Goal: Task Accomplishment & Management: Manage account settings

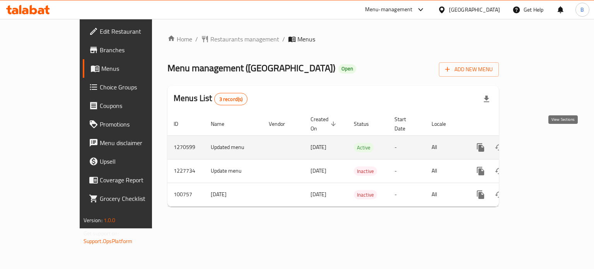
click at [546, 139] on link "enhanced table" at bounding box center [536, 147] width 19 height 19
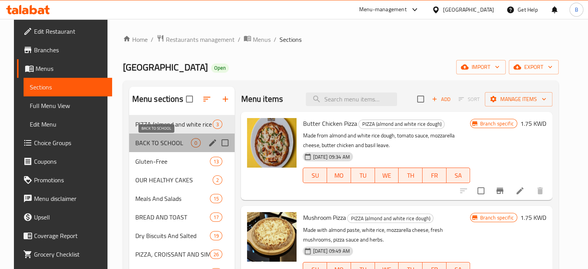
click at [158, 141] on span "BACK TO SCHOOL" at bounding box center [163, 142] width 56 height 9
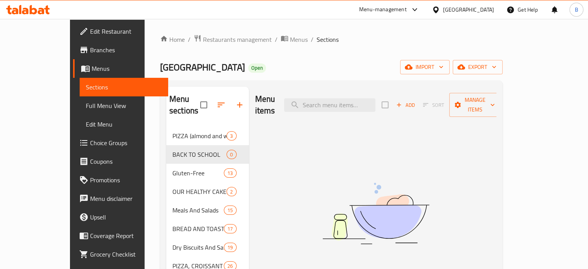
click at [497, 167] on div "Menu items Add Sort Manage items No Items found" at bounding box center [373, 229] width 248 height 284
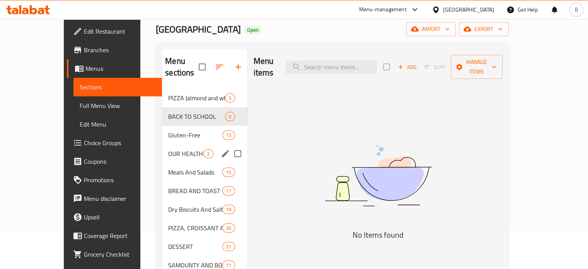
scroll to position [112, 0]
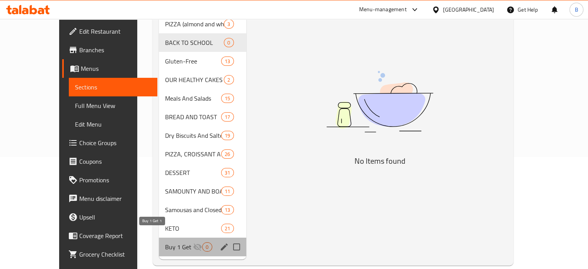
click at [165, 242] on span "Buy 1 Get 1" at bounding box center [179, 246] width 28 height 9
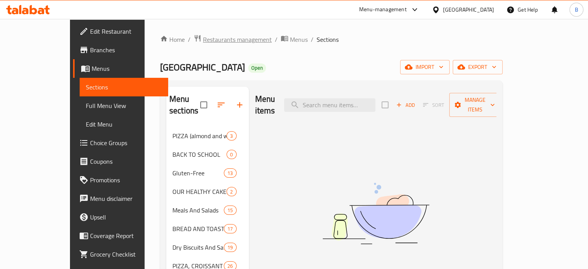
click at [203, 41] on span "Restaurants management" at bounding box center [237, 39] width 69 height 9
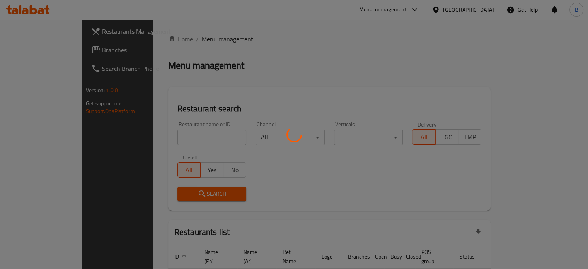
click at [171, 137] on div at bounding box center [294, 134] width 588 height 269
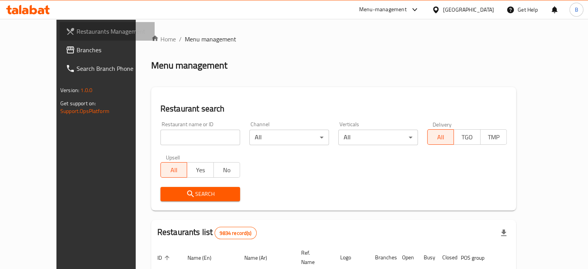
click at [77, 27] on span "Restaurants Management" at bounding box center [113, 31] width 72 height 9
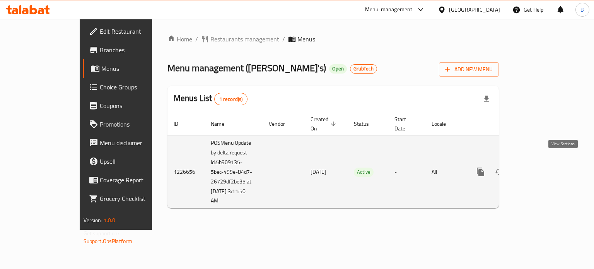
click at [541, 167] on icon "enhanced table" at bounding box center [536, 171] width 9 height 9
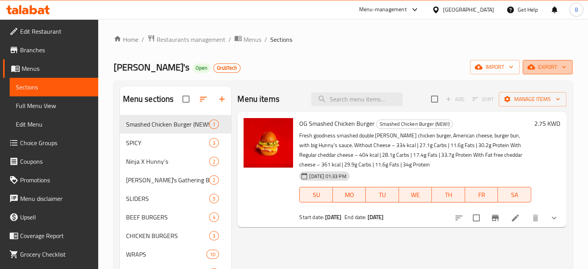
click at [556, 71] on span "export" at bounding box center [548, 67] width 38 height 10
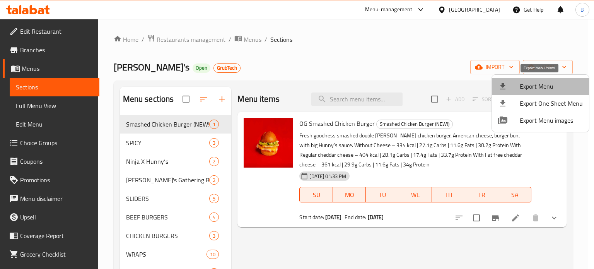
click at [567, 85] on span "Export Menu" at bounding box center [551, 86] width 63 height 9
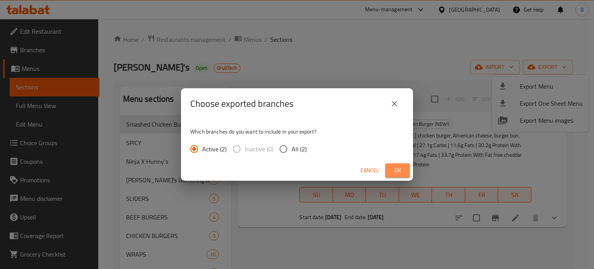
click at [395, 174] on span "Ok" at bounding box center [397, 171] width 12 height 10
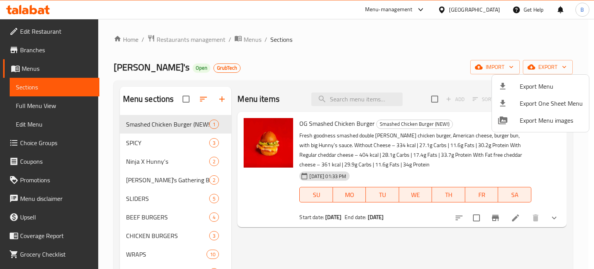
click at [257, 37] on div at bounding box center [297, 134] width 594 height 269
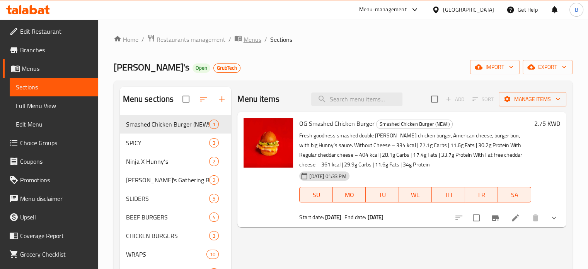
click at [251, 41] on span "Menus" at bounding box center [253, 39] width 18 height 9
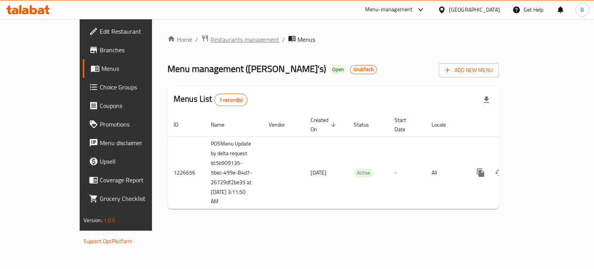
click at [210, 36] on span "Restaurants management" at bounding box center [244, 39] width 69 height 9
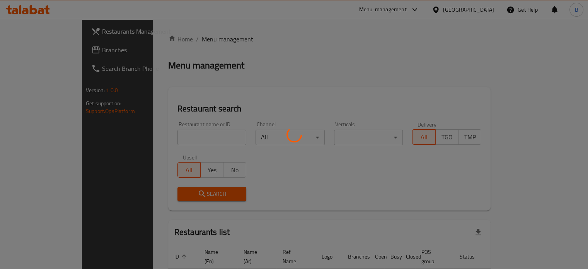
click at [179, 133] on div at bounding box center [294, 134] width 588 height 269
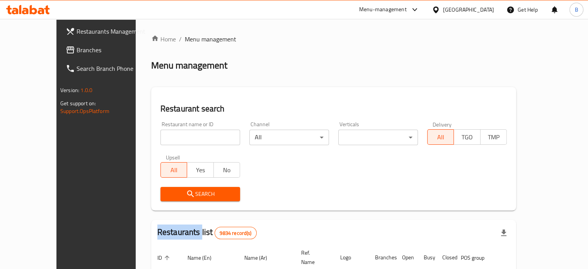
click at [179, 133] on div at bounding box center [294, 134] width 588 height 269
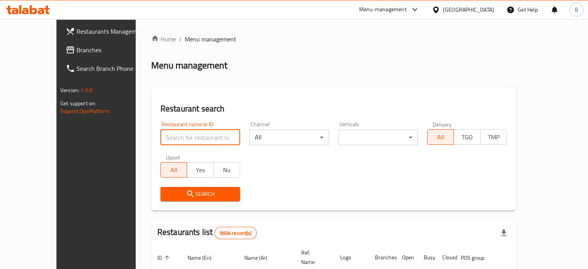
click at [179, 133] on input "search" at bounding box center [201, 137] width 80 height 15
type input "approved"
click button "Search" at bounding box center [201, 194] width 80 height 14
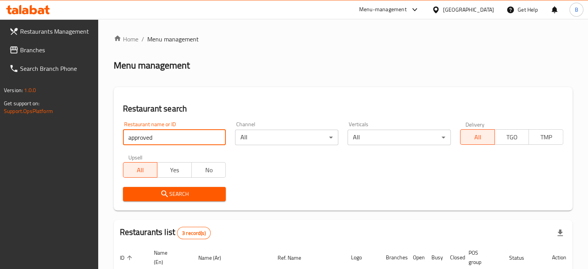
scroll to position [130, 0]
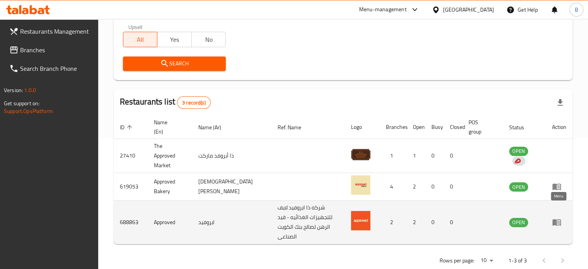
click at [559, 217] on icon "enhanced table" at bounding box center [556, 221] width 9 height 9
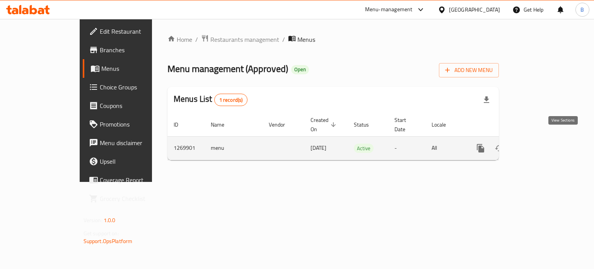
click at [541, 144] on icon "enhanced table" at bounding box center [536, 148] width 9 height 9
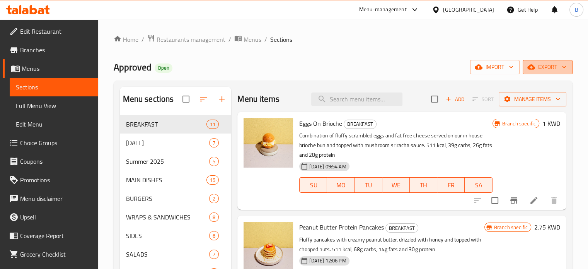
click at [554, 73] on button "export" at bounding box center [548, 67] width 50 height 14
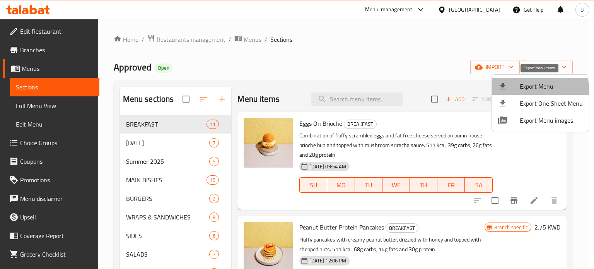
click at [526, 92] on li "Export Menu" at bounding box center [540, 86] width 97 height 17
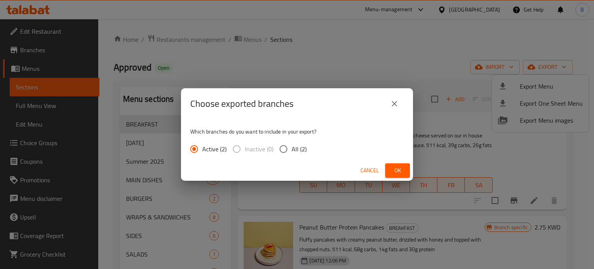
click at [393, 171] on span "Ok" at bounding box center [397, 171] width 12 height 10
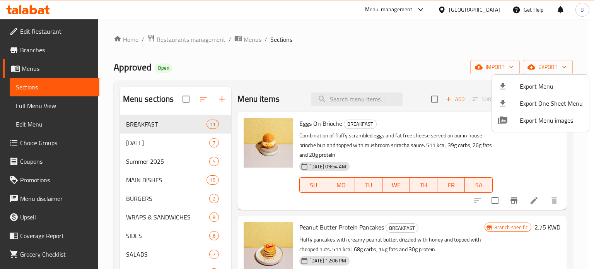
click at [246, 35] on div at bounding box center [297, 134] width 594 height 269
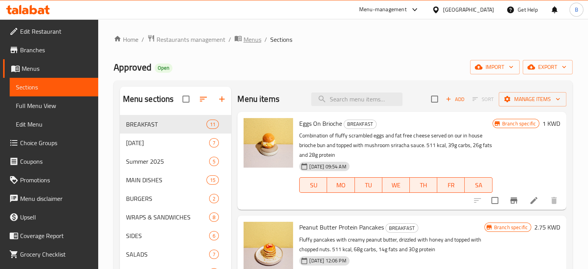
click at [248, 37] on span "Menus" at bounding box center [253, 39] width 18 height 9
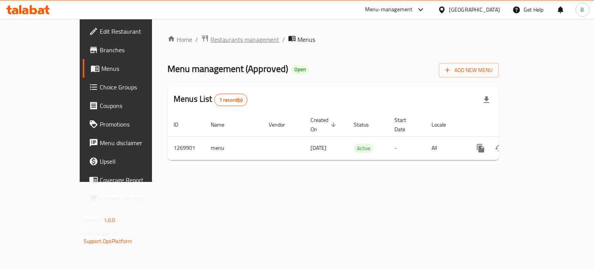
click at [210, 41] on span "Restaurants management" at bounding box center [244, 39] width 69 height 9
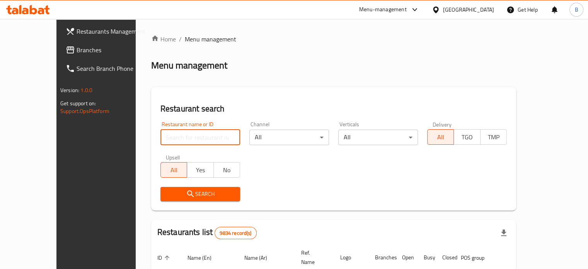
click at [161, 137] on input "search" at bounding box center [201, 137] width 80 height 15
click at [516, 49] on div "Home / Menu management Menu management Restaurant search Restaurant name or ID …" at bounding box center [333, 258] width 365 height 448
click at [171, 138] on input "search" at bounding box center [201, 137] width 80 height 15
click button "Search" at bounding box center [201, 194] width 80 height 14
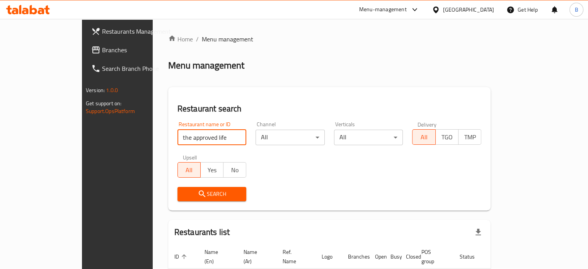
scroll to position [47, 0]
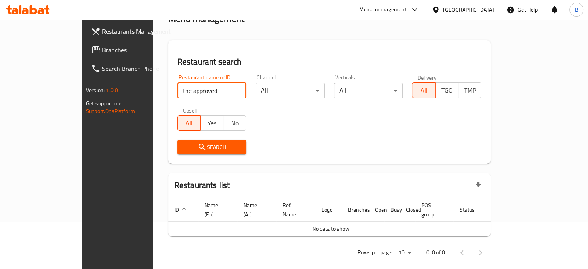
click button "Search" at bounding box center [212, 147] width 69 height 14
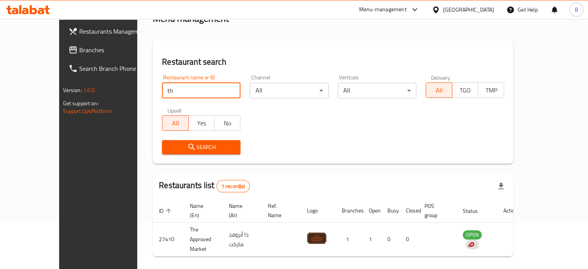
type input "t"
type input "approved baker"
click button "Search" at bounding box center [201, 147] width 79 height 14
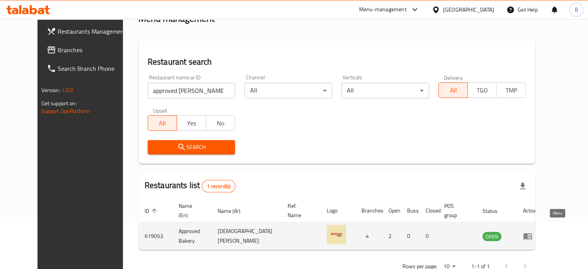
click at [532, 233] on icon "enhanced table" at bounding box center [528, 236] width 9 height 7
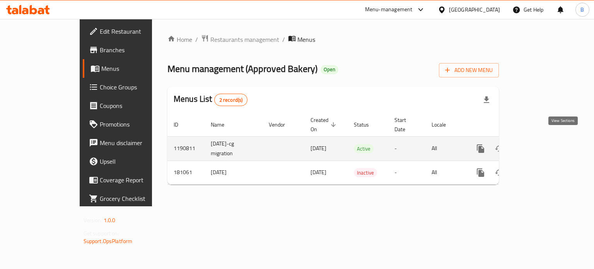
click at [541, 144] on icon "enhanced table" at bounding box center [536, 148] width 9 height 9
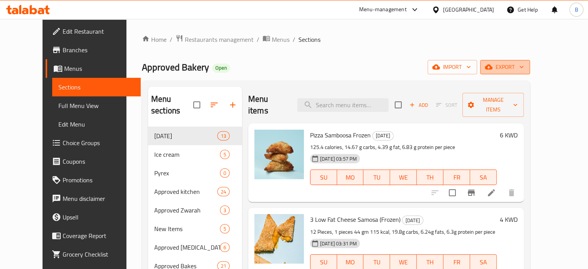
click at [524, 67] on span "export" at bounding box center [506, 67] width 38 height 10
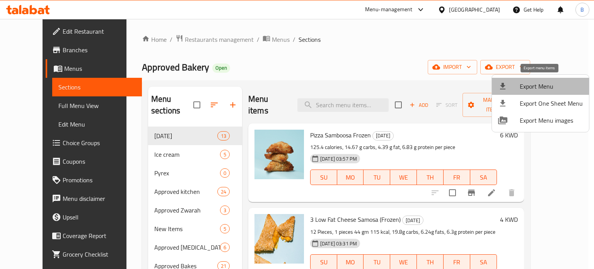
click at [544, 80] on li "Export Menu" at bounding box center [540, 86] width 97 height 17
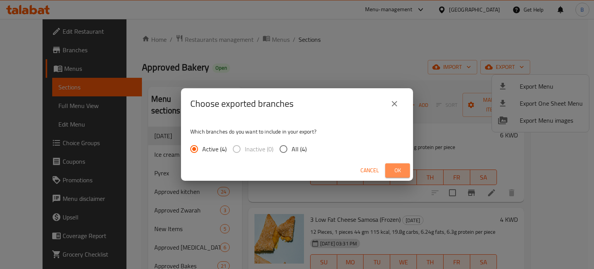
click at [407, 163] on button "Ok" at bounding box center [397, 170] width 25 height 14
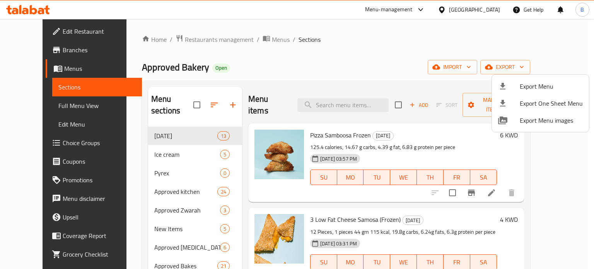
drag, startPoint x: 193, startPoint y: 48, endPoint x: 186, endPoint y: 39, distance: 10.2
click at [190, 43] on div at bounding box center [297, 134] width 594 height 269
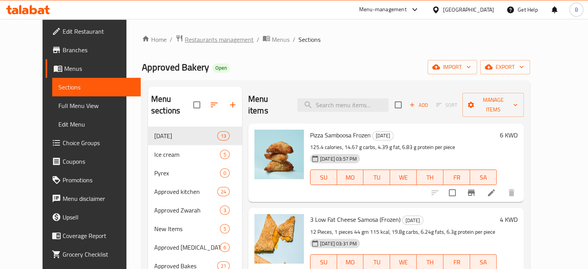
click at [186, 39] on span "Restaurants management" at bounding box center [219, 39] width 69 height 9
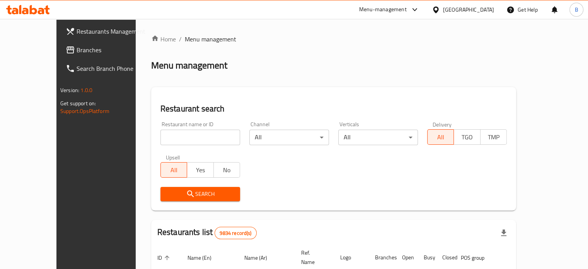
click at [179, 132] on div at bounding box center [294, 134] width 588 height 269
click at [179, 132] on div "Home / Menu management Menu management Restaurant search Restaurant name or ID …" at bounding box center [333, 258] width 365 height 448
click at [179, 132] on input "search" at bounding box center [201, 137] width 80 height 15
type input "b"
type input "nab3"
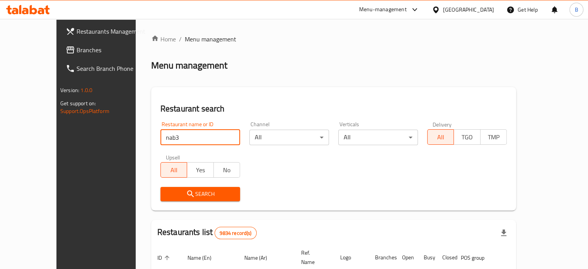
click button "Search" at bounding box center [201, 194] width 80 height 14
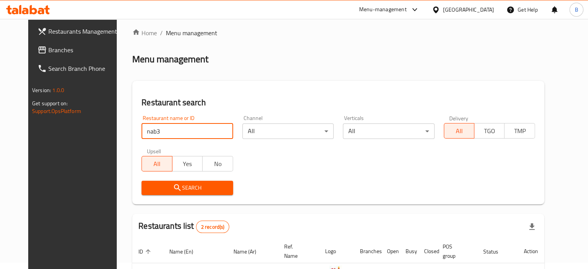
scroll to position [96, 0]
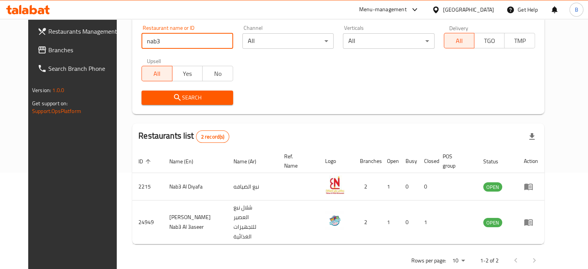
click at [404, 5] on div "Menu-management" at bounding box center [383, 9] width 48 height 9
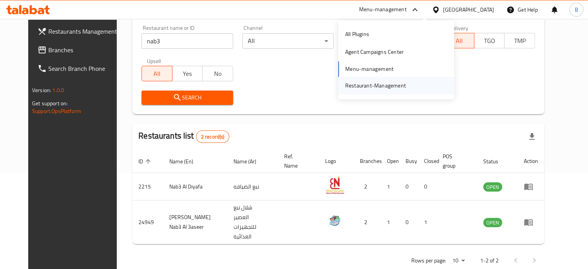
click at [381, 84] on div "Restaurant-Management" at bounding box center [375, 85] width 61 height 9
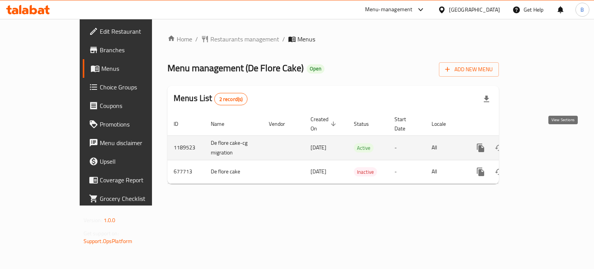
click at [541, 143] on icon "enhanced table" at bounding box center [536, 147] width 9 height 9
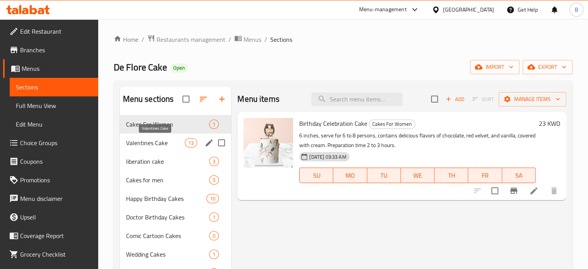
click at [155, 145] on span "Valentines Cake" at bounding box center [155, 142] width 59 height 9
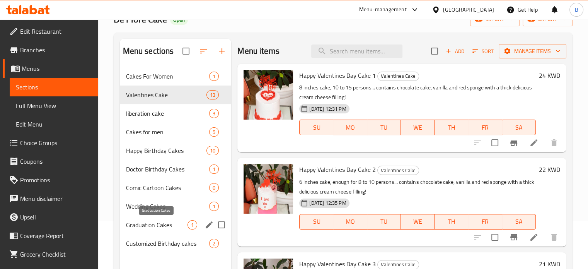
scroll to position [108, 0]
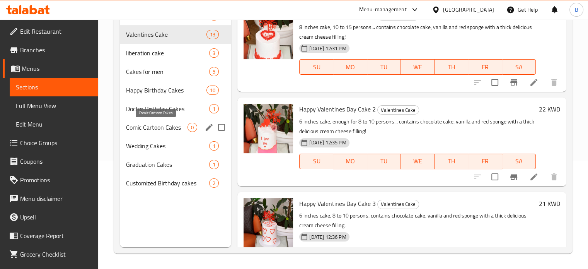
click at [137, 124] on span "Comic Cartoon Cakes" at bounding box center [157, 127] width 62 height 9
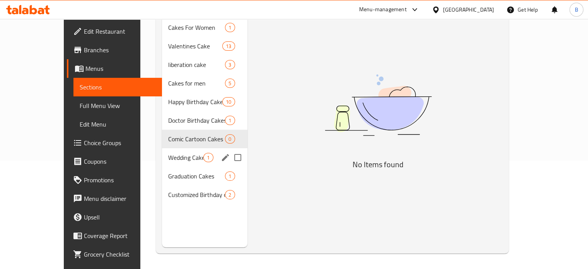
click at [162, 154] on div "Wedding Cakes 1" at bounding box center [204, 157] width 85 height 19
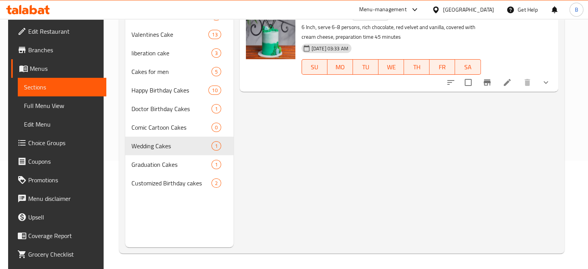
scroll to position [31, 0]
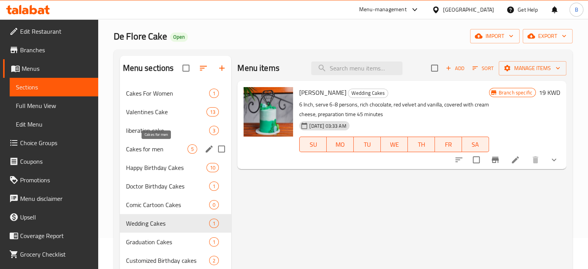
click at [139, 151] on span "Cakes for men" at bounding box center [157, 148] width 62 height 9
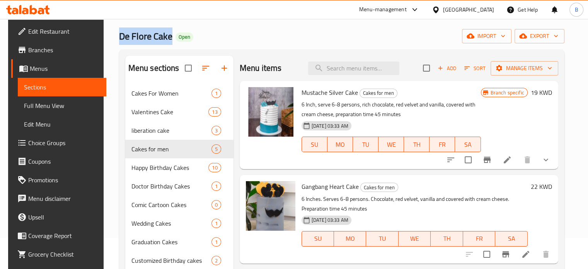
drag, startPoint x: 115, startPoint y: 34, endPoint x: 173, endPoint y: 31, distance: 57.7
click at [173, 31] on h2 "De Flore Cake Open" at bounding box center [156, 36] width 74 height 12
copy span "De Flore Cake"
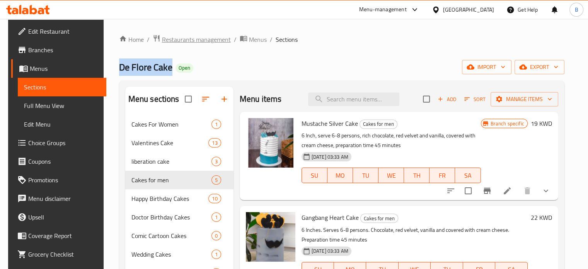
click at [177, 41] on span "Restaurants management" at bounding box center [196, 39] width 69 height 9
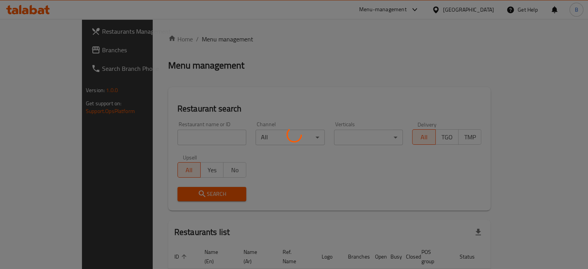
click at [159, 144] on div at bounding box center [294, 134] width 588 height 269
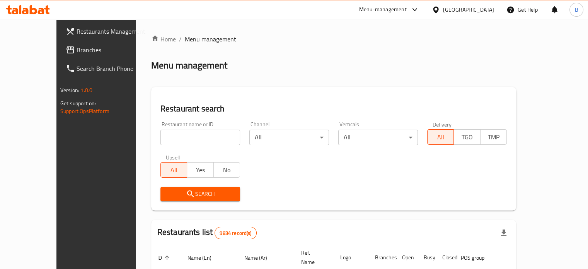
click at [158, 137] on div "Home / Menu management Menu management Restaurant search Restaurant name or ID …" at bounding box center [333, 258] width 365 height 448
click at [161, 137] on input "search" at bounding box center [201, 137] width 80 height 15
paste input "Al Sofra Al Khlejya"
type input "Al Sofra Al Khlejya"
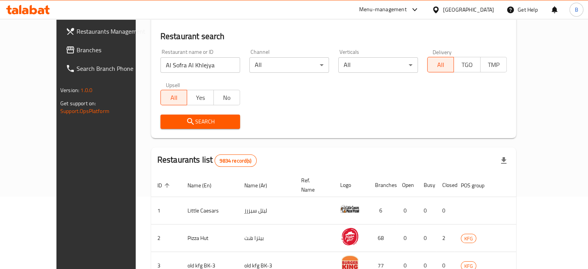
scroll to position [77, 0]
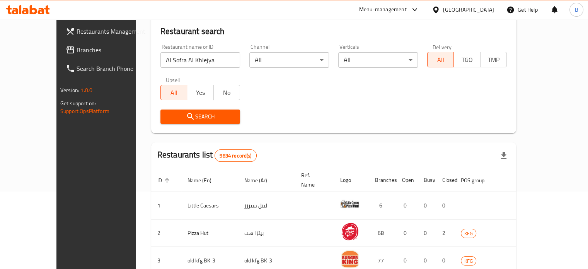
click at [184, 121] on span "Search" at bounding box center [200, 117] width 67 height 10
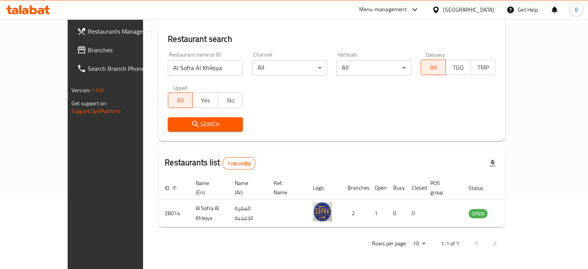
scroll to position [60, 0]
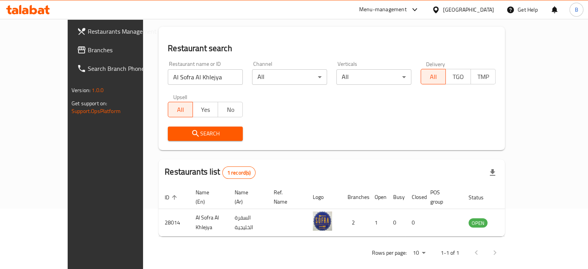
click at [420, 9] on div at bounding box center [413, 9] width 13 height 9
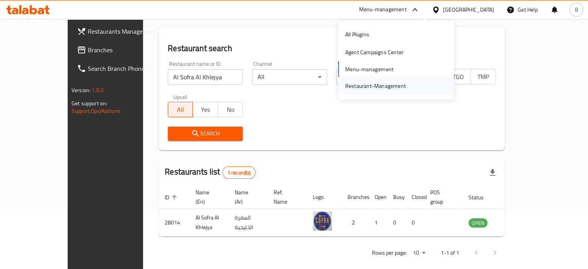
click at [395, 83] on div "Restaurant-Management" at bounding box center [375, 85] width 61 height 9
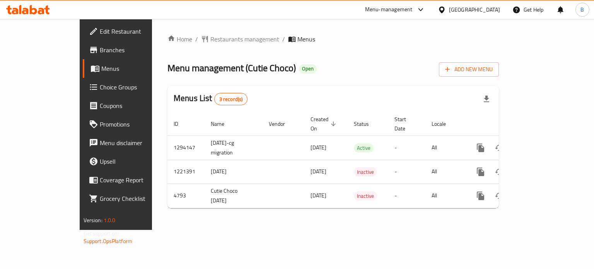
click at [100, 54] on span "Branches" at bounding box center [136, 49] width 73 height 9
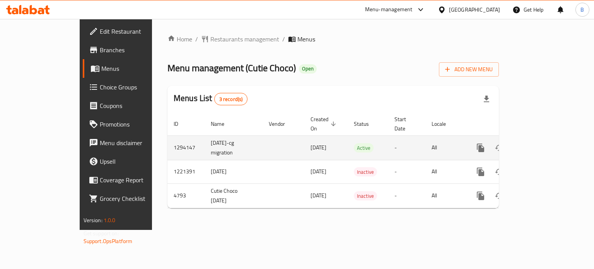
click at [546, 138] on link "enhanced table" at bounding box center [536, 147] width 19 height 19
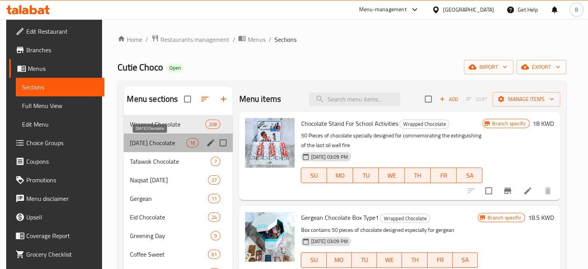
click at [151, 142] on span "National Day Chocolate" at bounding box center [158, 142] width 56 height 9
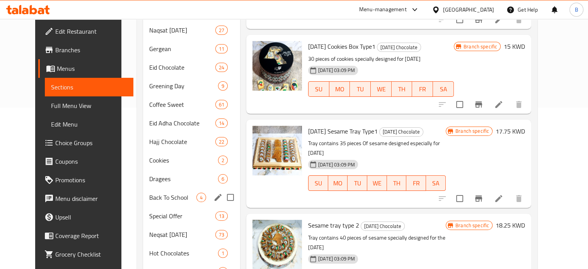
scroll to position [232, 0]
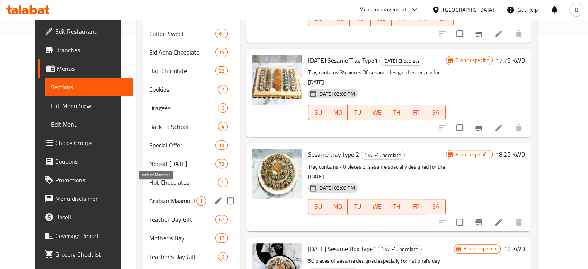
click at [149, 196] on span "Arabian Maamoul" at bounding box center [172, 200] width 47 height 9
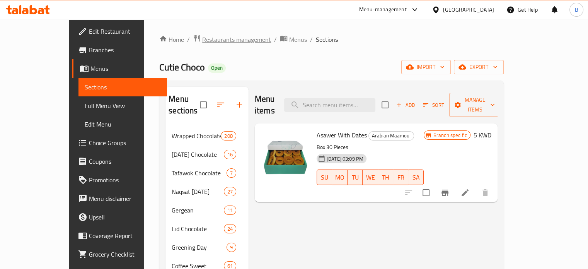
click at [202, 42] on span "Restaurants management" at bounding box center [236, 39] width 69 height 9
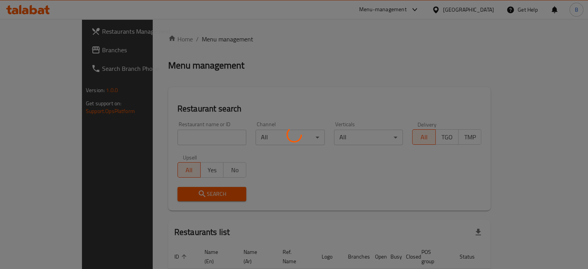
click at [150, 139] on div at bounding box center [294, 134] width 588 height 269
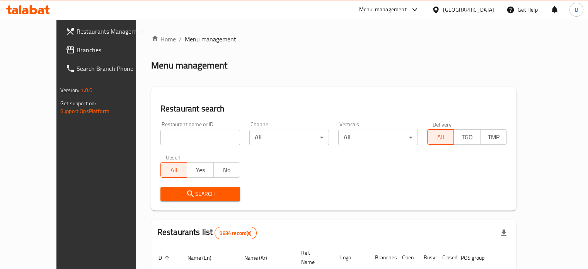
click at [161, 139] on input "search" at bounding box center [201, 137] width 80 height 15
click button "Search" at bounding box center [201, 194] width 80 height 14
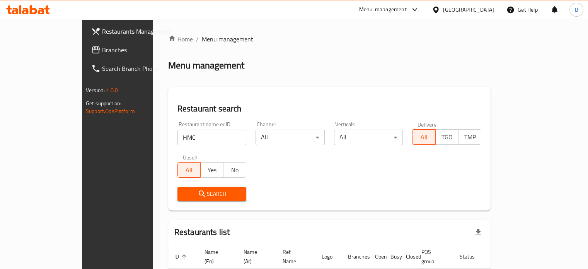
click at [253, 197] on div "Search" at bounding box center [329, 194] width 313 height 24
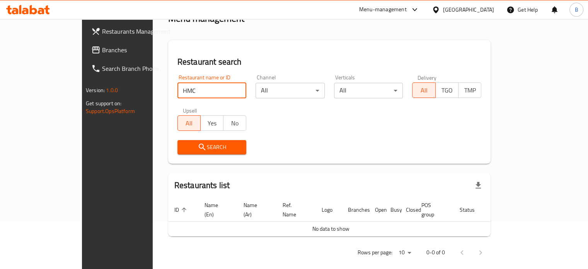
click at [178, 85] on input "HMC" at bounding box center [212, 90] width 69 height 15
click button "Search" at bounding box center [212, 147] width 69 height 14
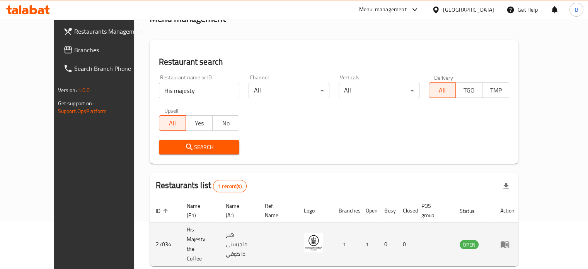
click at [150, 229] on td "27034" at bounding box center [165, 244] width 31 height 44
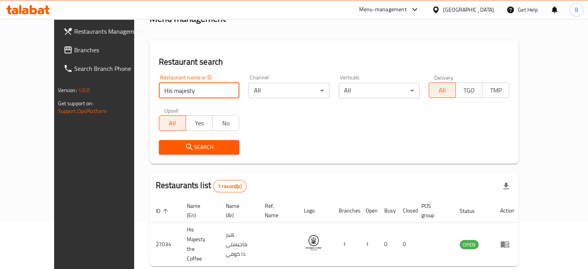
drag, startPoint x: 177, startPoint y: 91, endPoint x: 39, endPoint y: 97, distance: 138.3
click at [54, 97] on div "Restaurants Management Branches Search Branch Phone Version: 1.0.0 Get support …" at bounding box center [294, 140] width 480 height 336
click button "Search" at bounding box center [199, 147] width 81 height 14
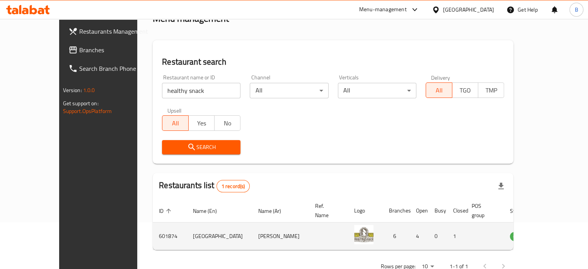
click at [153, 230] on td "601874" at bounding box center [170, 235] width 34 height 27
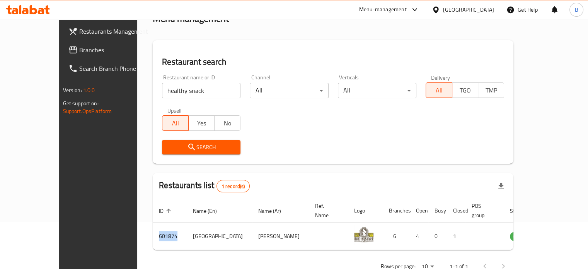
copy td "601874"
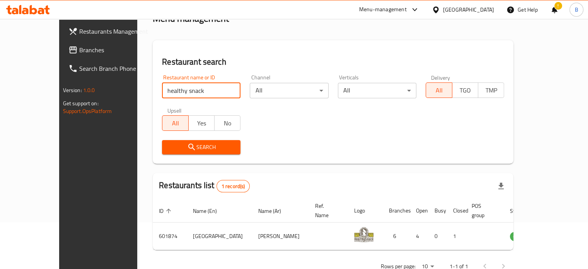
drag, startPoint x: 190, startPoint y: 96, endPoint x: 107, endPoint y: 99, distance: 83.6
click at [137, 99] on div "Home / Menu management Menu management Restaurant search Restaurant name or ID …" at bounding box center [333, 132] width 392 height 320
type input "joie chocolate"
click button "Search" at bounding box center [201, 147] width 79 height 14
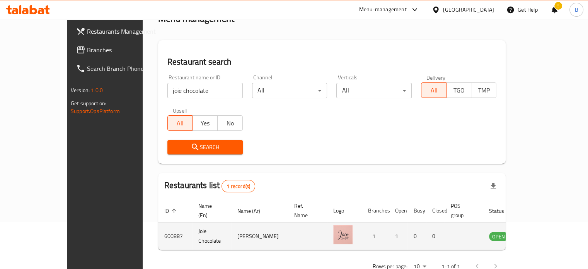
click at [158, 229] on td "600887" at bounding box center [175, 235] width 34 height 27
copy td "600887"
